Goal: Task Accomplishment & Management: Use online tool/utility

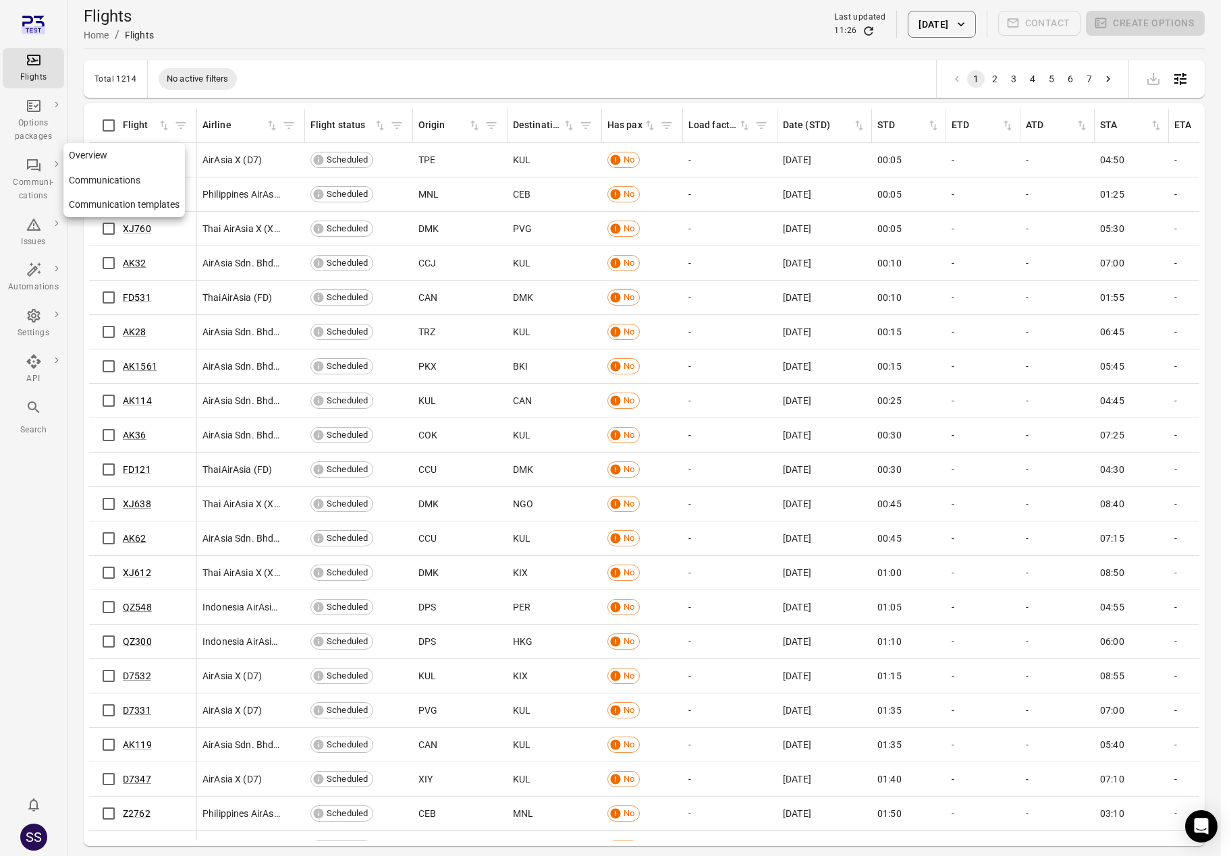
click at [27, 192] on div "Communi-cations" at bounding box center [33, 189] width 51 height 27
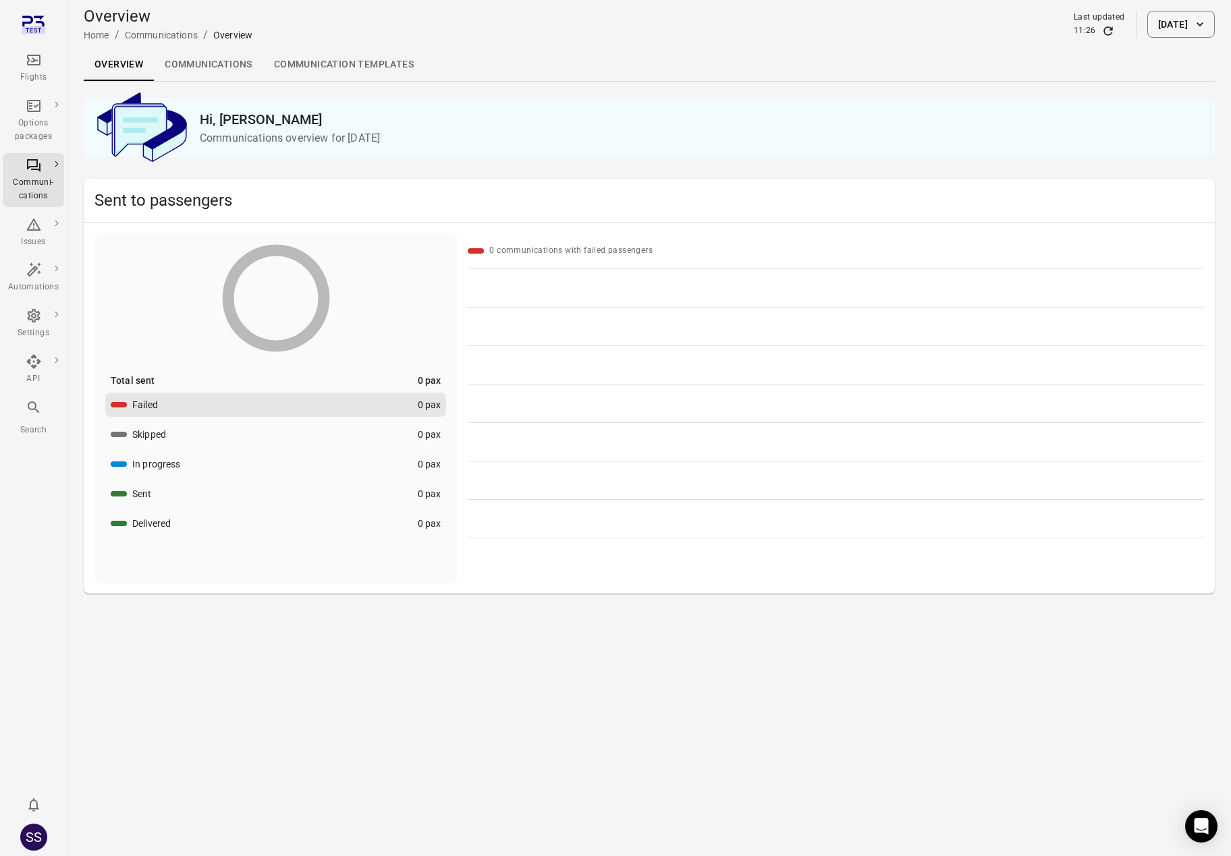
click at [377, 62] on link "Communication templates" at bounding box center [343, 65] width 161 height 32
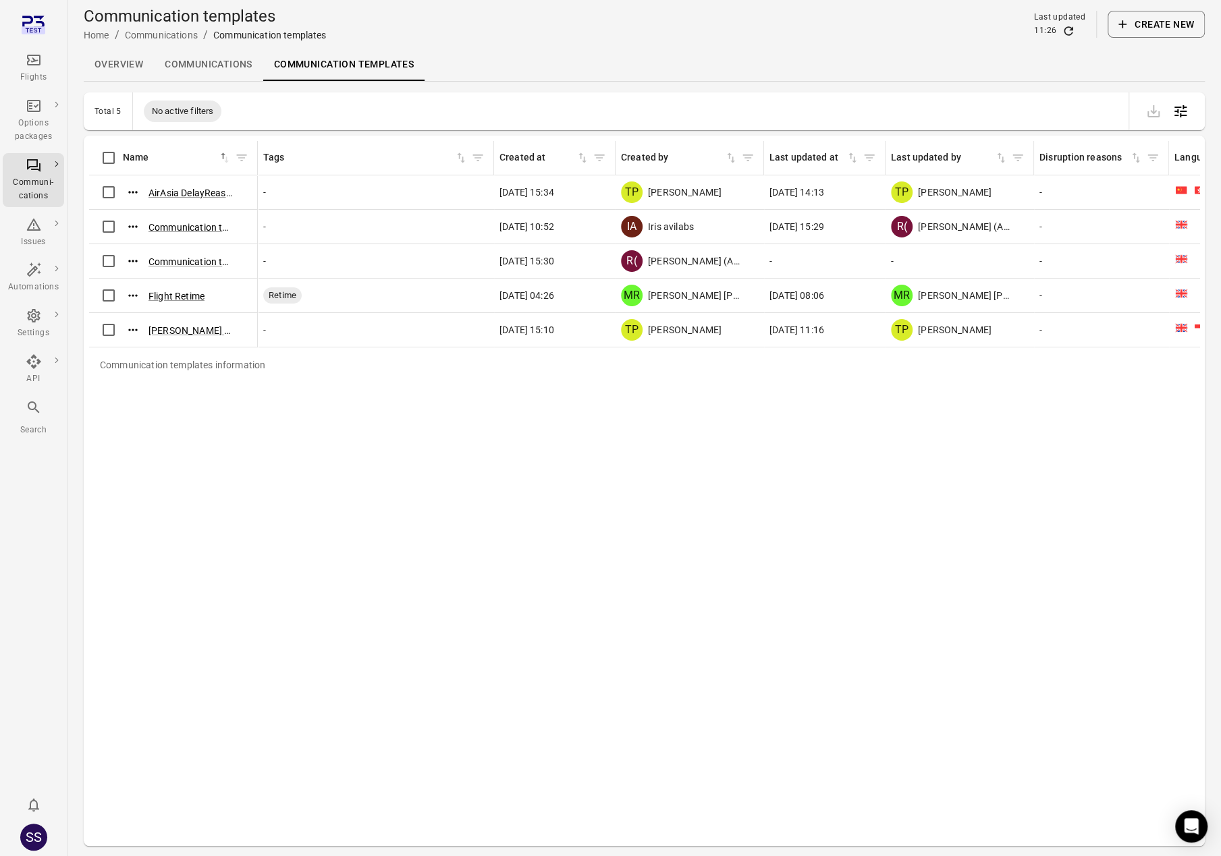
click at [1182, 19] on button "Create new" at bounding box center [1155, 24] width 97 height 27
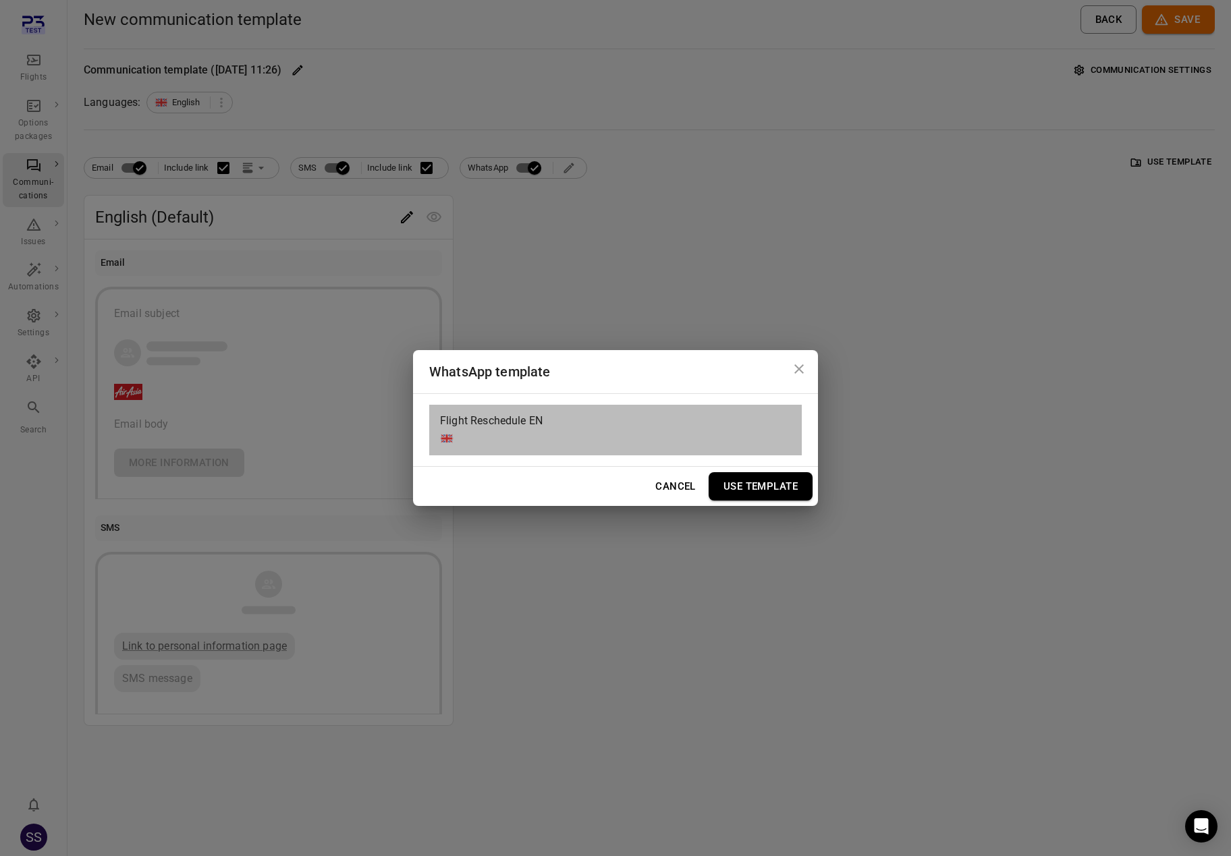
click at [551, 411] on div "Flight Reschedule EN" at bounding box center [615, 430] width 372 height 51
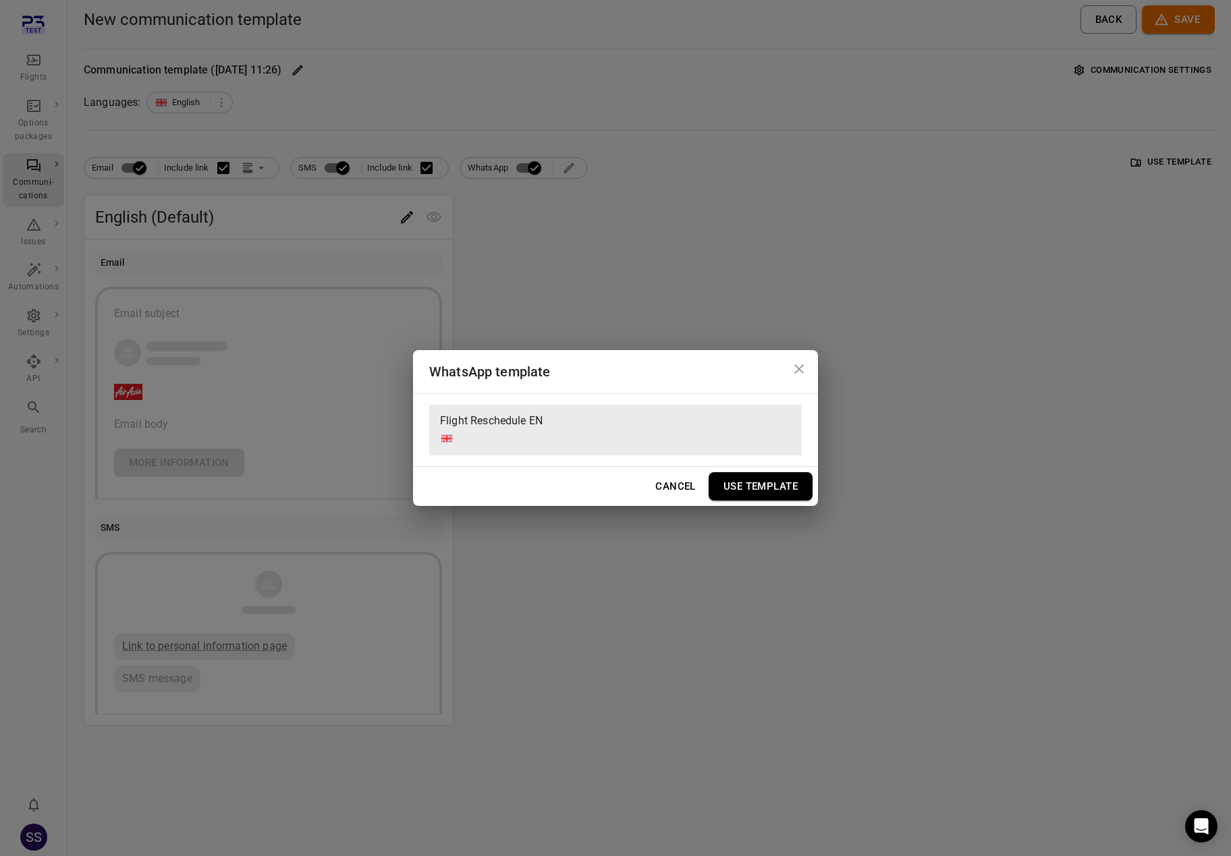
click at [661, 486] on button "Cancel" at bounding box center [675, 486] width 55 height 28
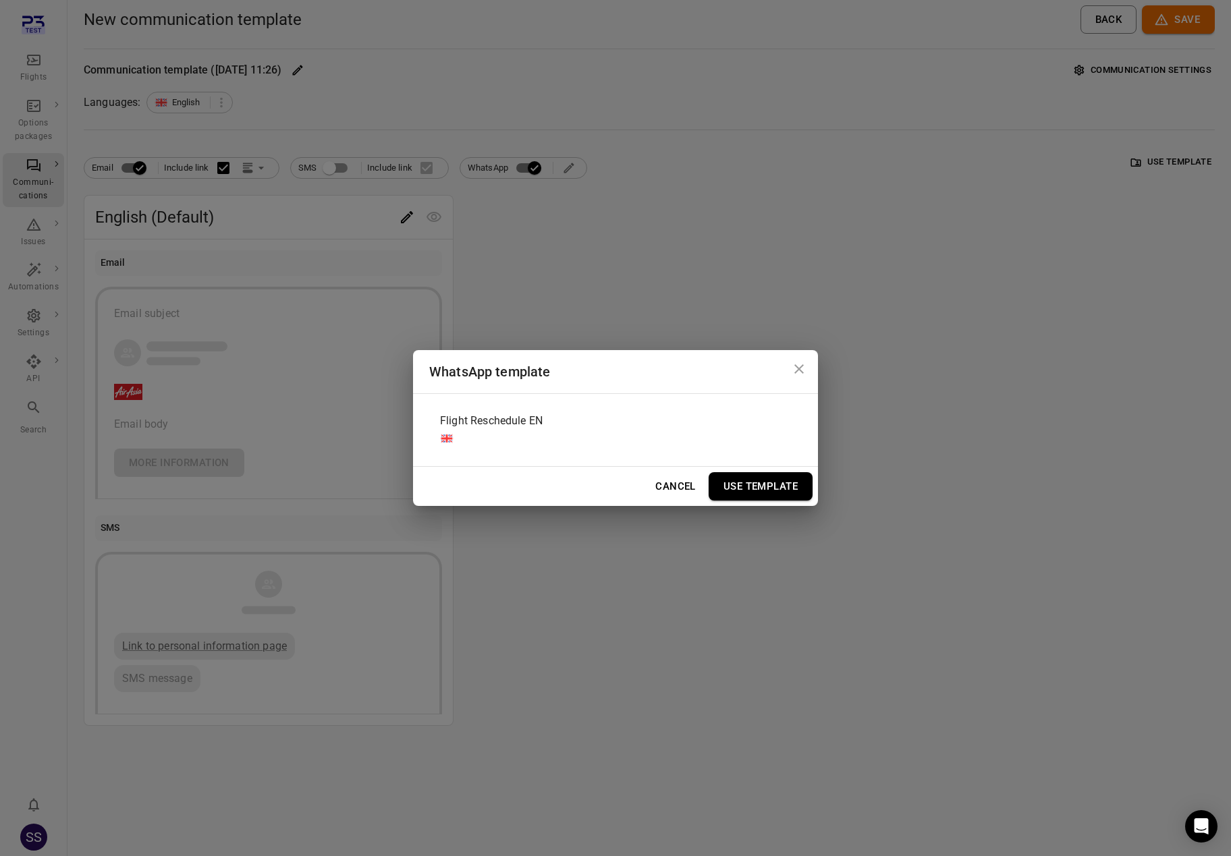
click at [1059, 557] on div "WhatsApp template Flight Reschedule EN Cancel Use Template" at bounding box center [615, 428] width 1231 height 856
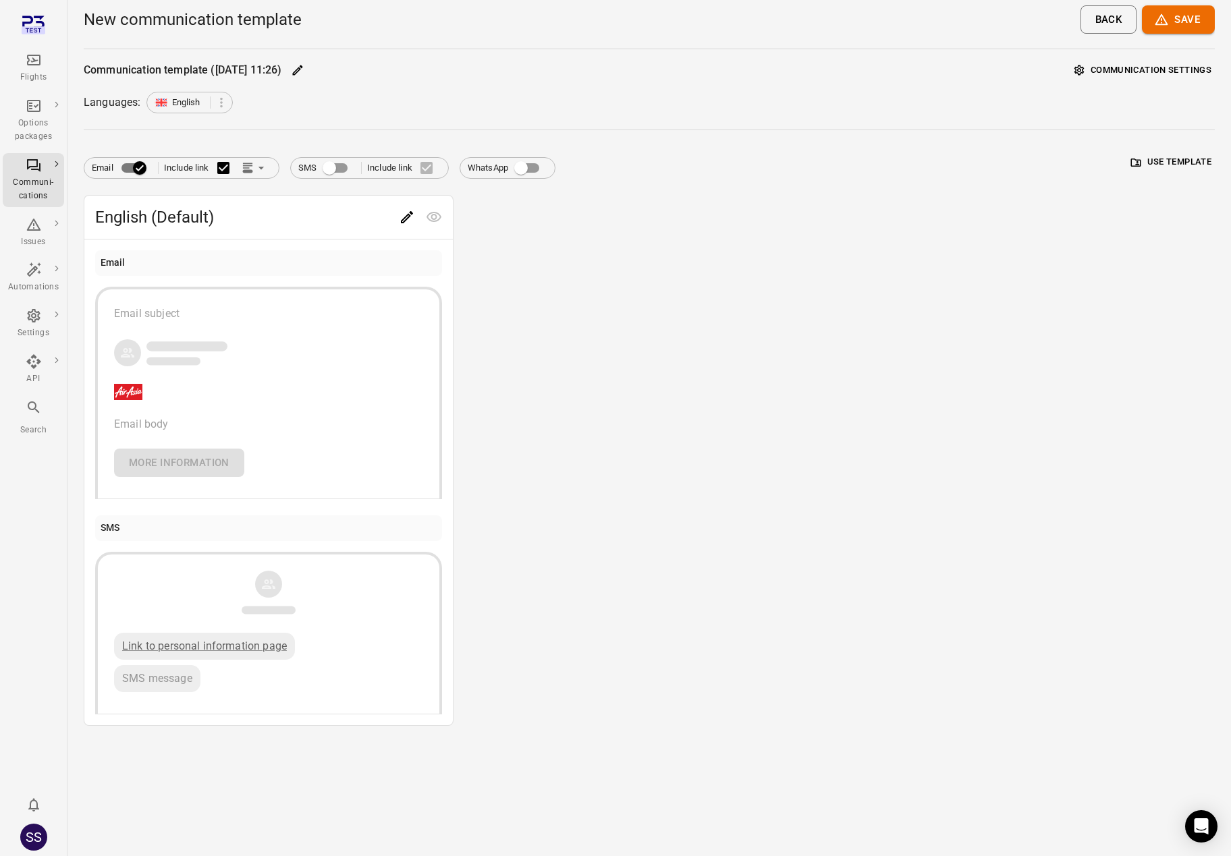
click at [1103, 24] on button "Back" at bounding box center [1108, 19] width 57 height 28
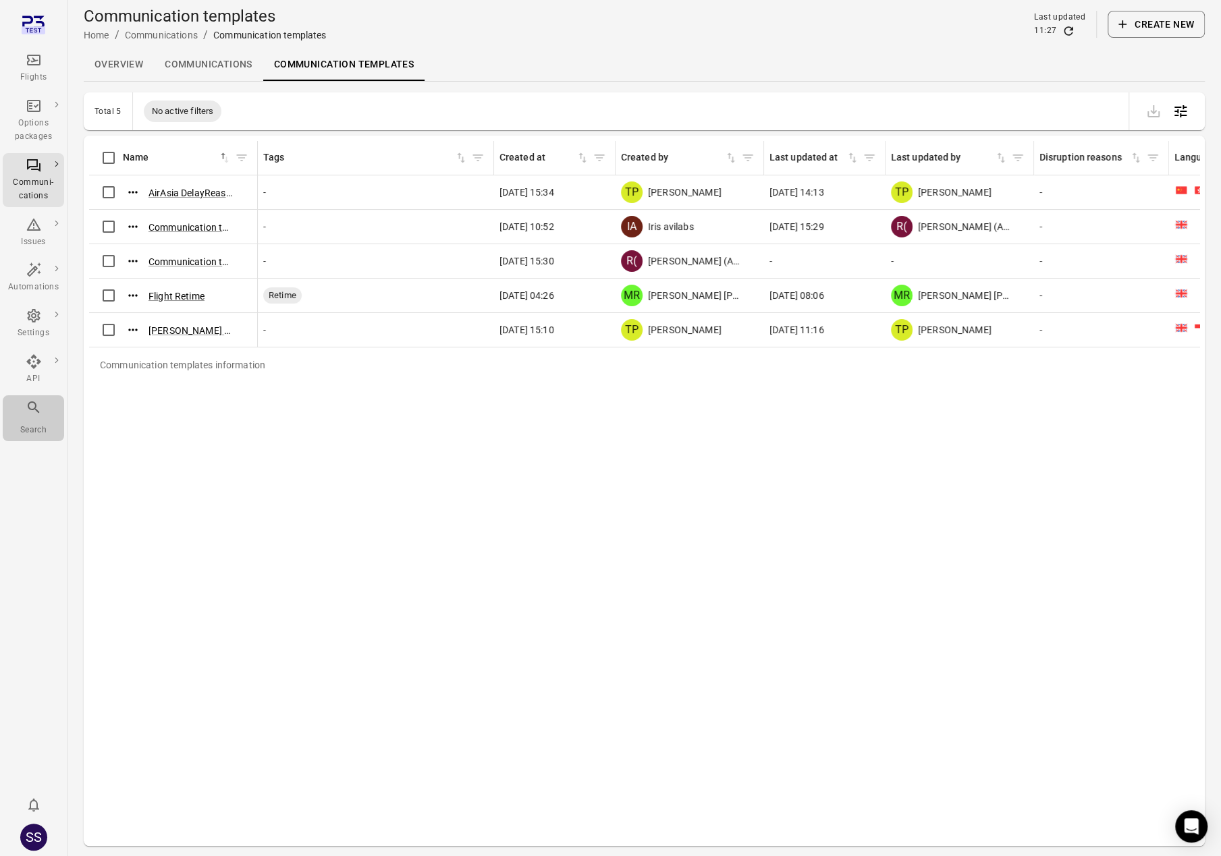
click at [34, 429] on div "Search" at bounding box center [33, 430] width 51 height 13
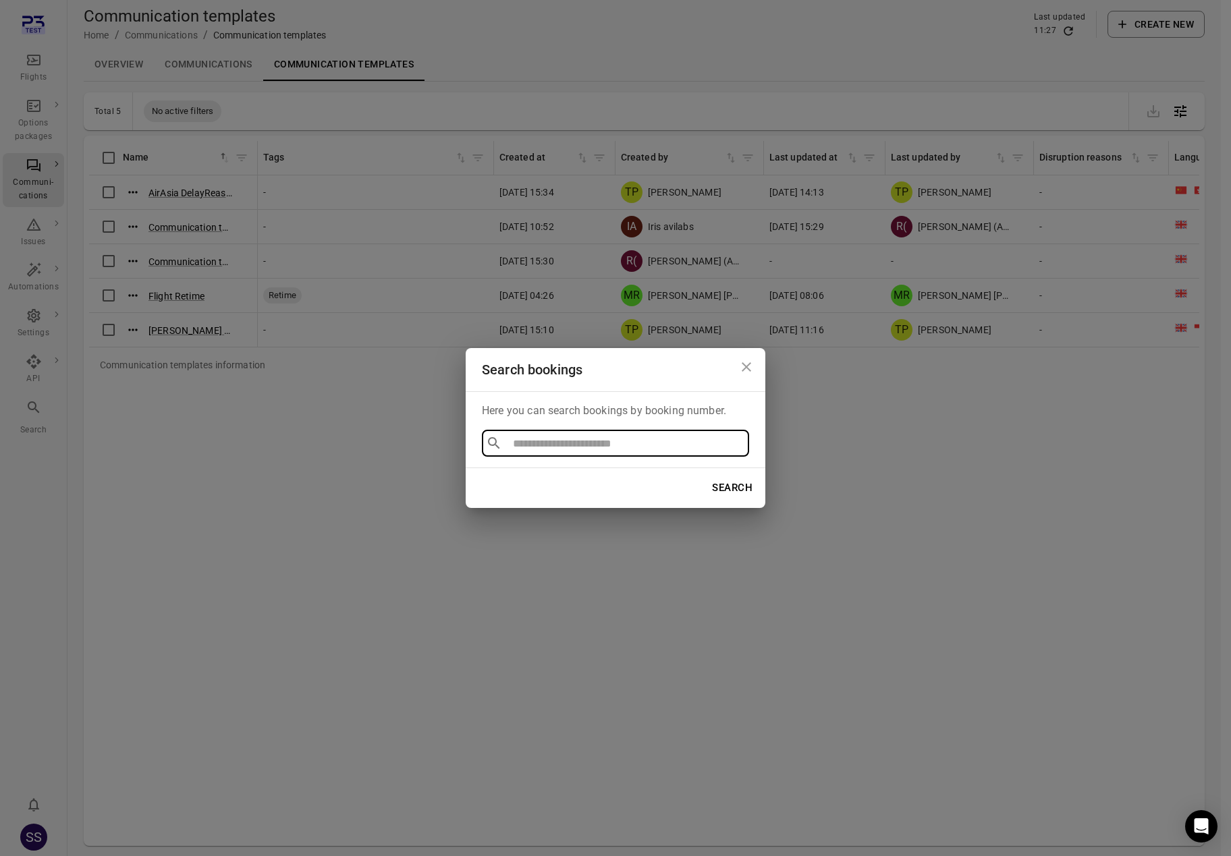
type input "******"
click at [518, 472] on li "F223YB" at bounding box center [615, 474] width 267 height 24
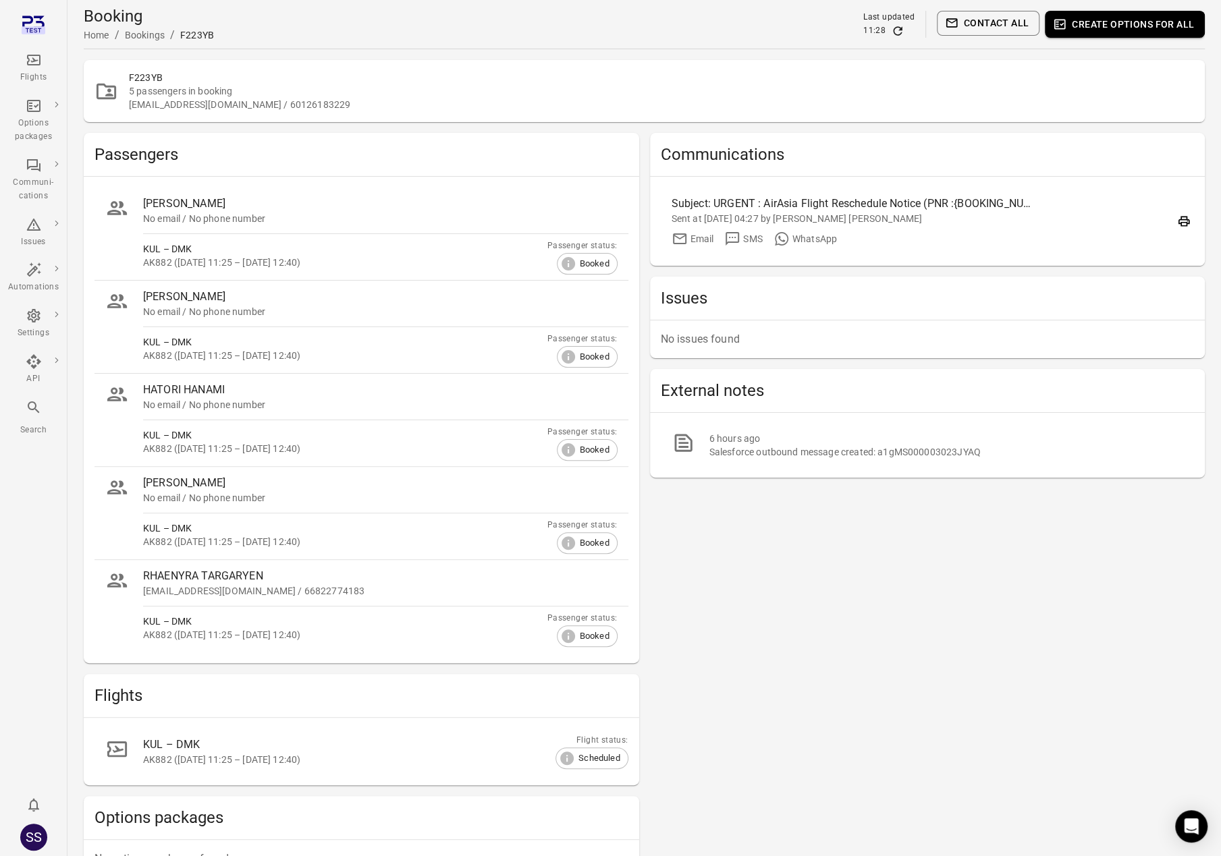
click at [1000, 625] on div "Communications Subject: URGENT : AirAsia Flight Reschedule Notice (PNR :{BOOKIN…" at bounding box center [927, 551] width 555 height 837
click at [174, 188] on link "[PERSON_NAME] No email / No phone number" at bounding box center [361, 211] width 534 height 46
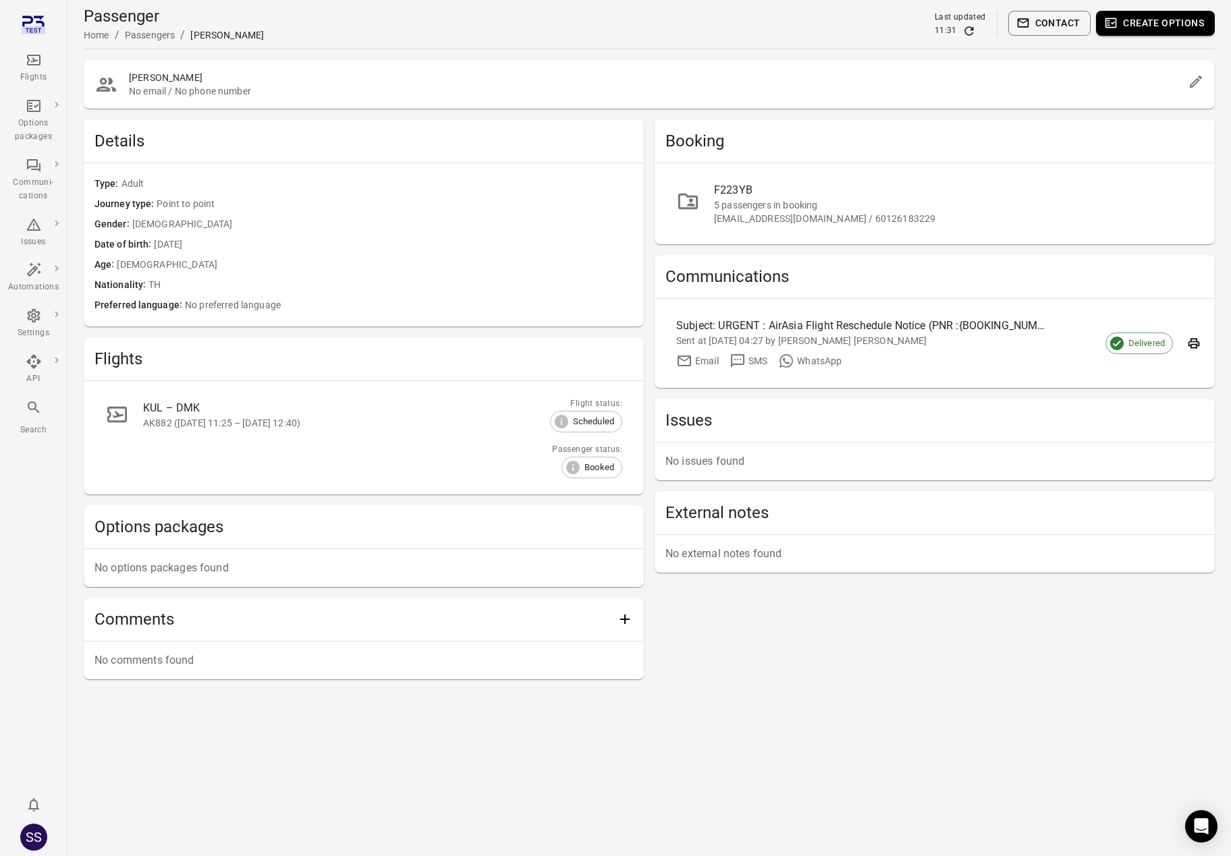
click at [994, 356] on div "Email SMS WhatsApp" at bounding box center [923, 361] width 495 height 16
click at [746, 191] on div "F223YB" at bounding box center [953, 190] width 479 height 16
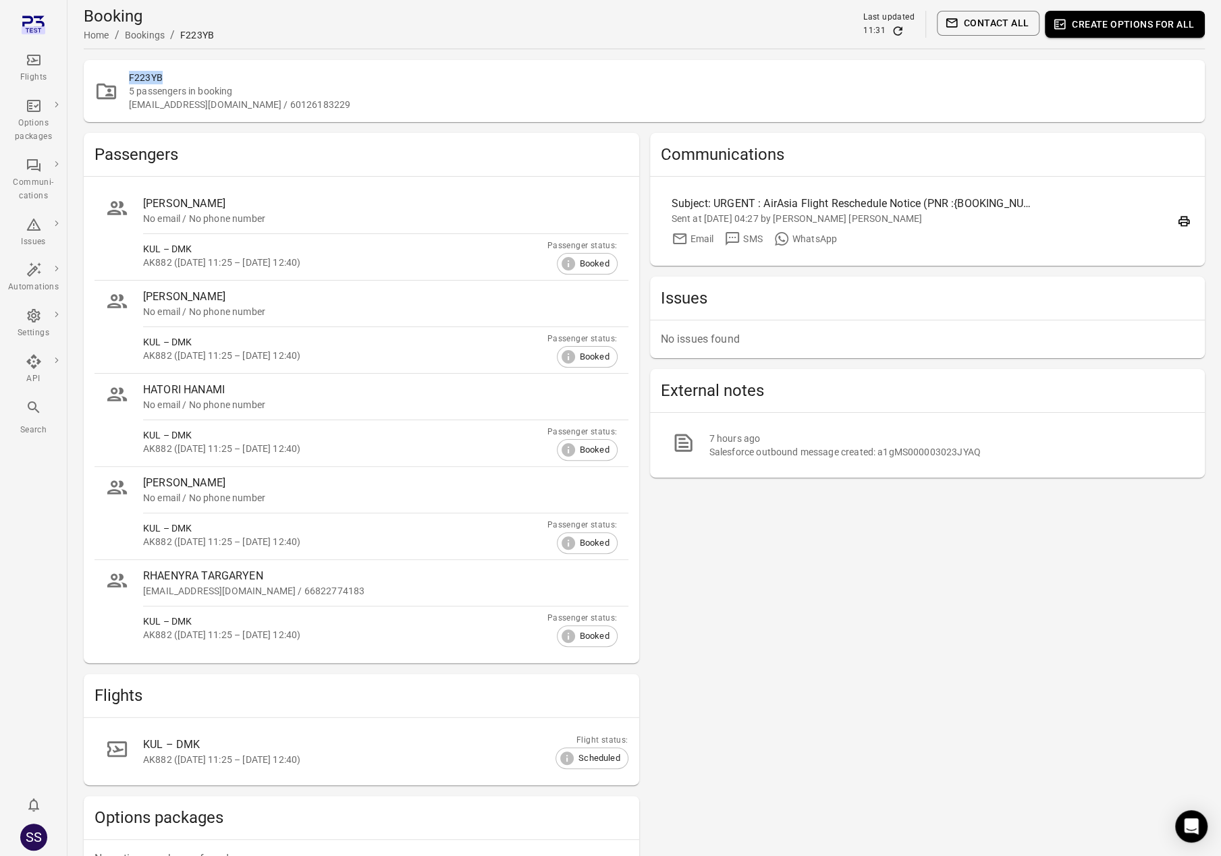
drag, startPoint x: 177, startPoint y: 77, endPoint x: 130, endPoint y: 80, distance: 48.0
click at [130, 80] on h2 "F223YB" at bounding box center [661, 77] width 1065 height 13
copy h2 "F223YB"
